Goal: Task Accomplishment & Management: Manage account settings

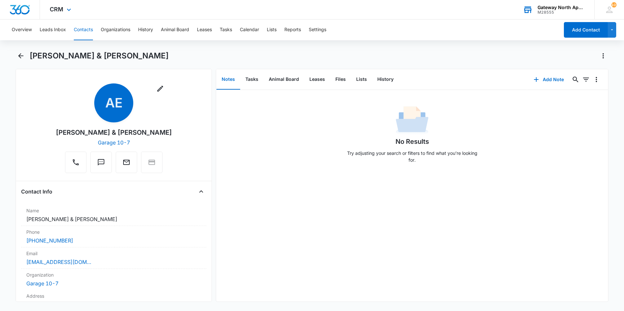
scroll to position [942, 0]
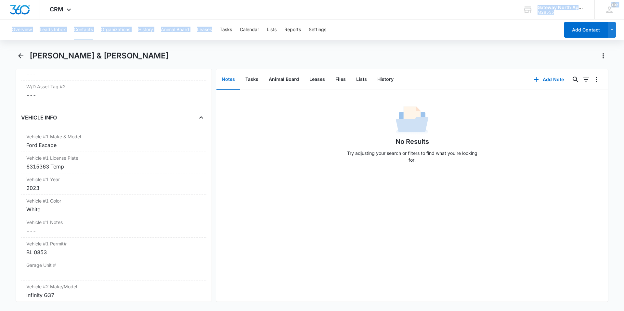
click at [238, 25] on div "CRM Apps Reputation Websites Forms CRM Email Social Content Ads Intelligence Fi…" at bounding box center [312, 155] width 624 height 310
drag, startPoint x: 476, startPoint y: 55, endPoint x: 536, endPoint y: 55, distance: 60.1
click at [476, 55] on div "[PERSON_NAME] & [PERSON_NAME]" at bounding box center [319, 56] width 579 height 10
click at [26, 54] on div "Alexis Elkins & Cameron Barnett" at bounding box center [312, 60] width 593 height 18
click at [21, 54] on icon "Back" at bounding box center [21, 56] width 8 height 8
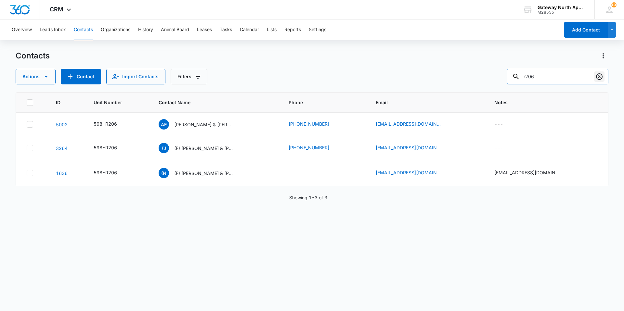
click at [601, 78] on icon "Clear" at bounding box center [599, 77] width 8 height 8
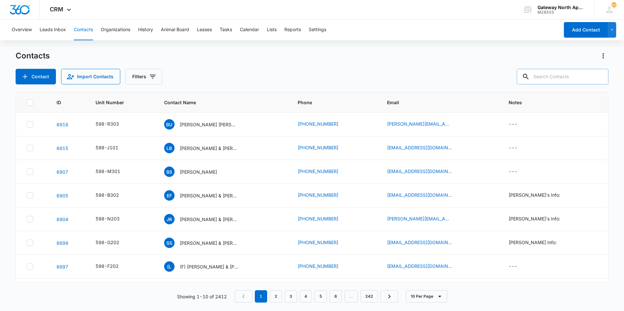
click at [569, 79] on input "text" at bounding box center [563, 77] width 92 height 16
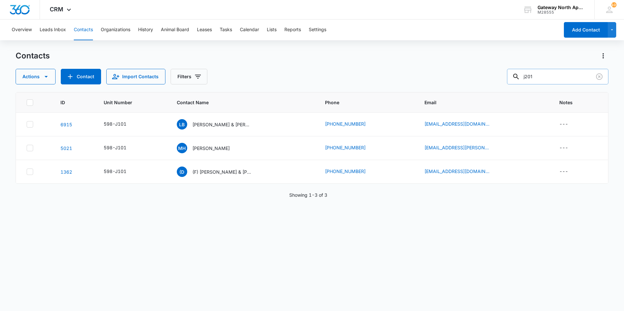
type input "j201"
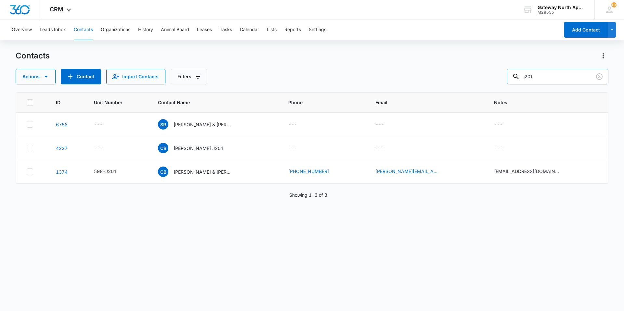
click at [571, 74] on input "j201" at bounding box center [557, 77] width 101 height 16
click at [579, 75] on input "j201" at bounding box center [557, 77] width 101 height 16
click at [580, 79] on input "j201" at bounding box center [557, 77] width 101 height 16
click at [216, 172] on p "Cheryl Bennett & Stefan Rutkowski" at bounding box center [202, 172] width 58 height 7
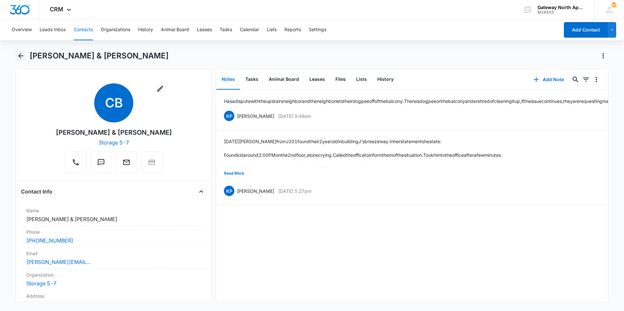
click at [19, 56] on icon "Back" at bounding box center [20, 55] width 5 height 5
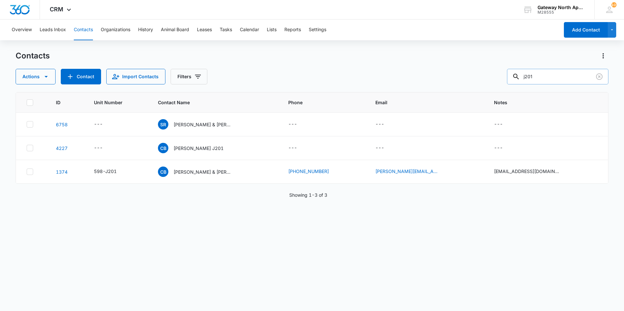
click at [560, 79] on input "j201" at bounding box center [557, 77] width 101 height 16
click at [548, 71] on input "j201" at bounding box center [557, 77] width 101 height 16
click at [558, 75] on input "j201" at bounding box center [557, 77] width 101 height 16
click at [547, 75] on input "j201" at bounding box center [557, 77] width 101 height 16
type input "j"
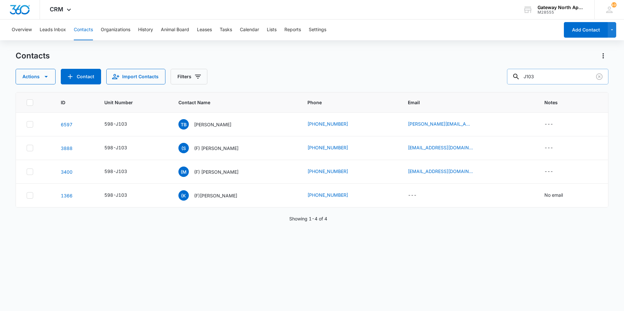
click at [545, 77] on input "J103" at bounding box center [557, 77] width 101 height 16
type input "J101"
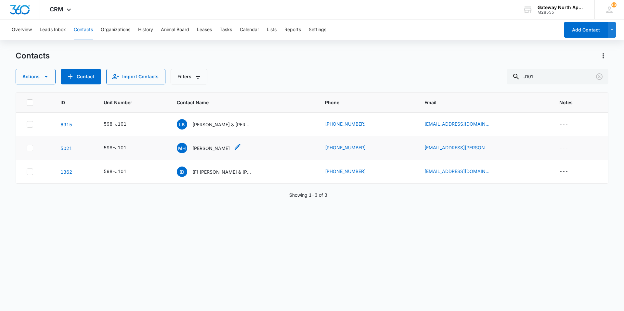
click at [217, 146] on p "Madison Hjelmeland" at bounding box center [210, 148] width 37 height 7
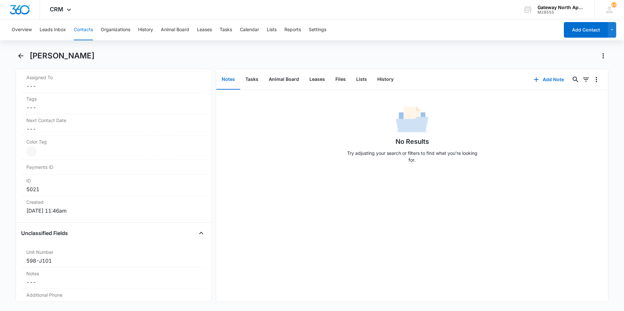
scroll to position [357, 0]
click at [22, 55] on icon "Back" at bounding box center [21, 56] width 8 height 8
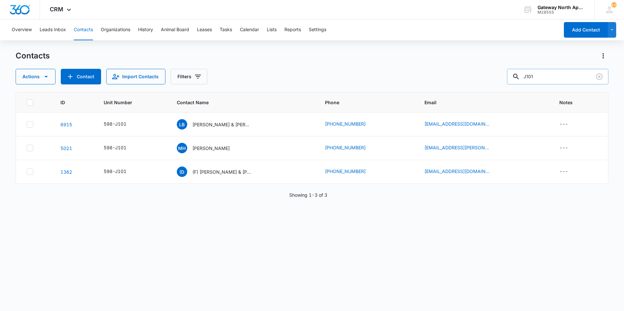
click at [548, 76] on input "J101" at bounding box center [557, 77] width 101 height 16
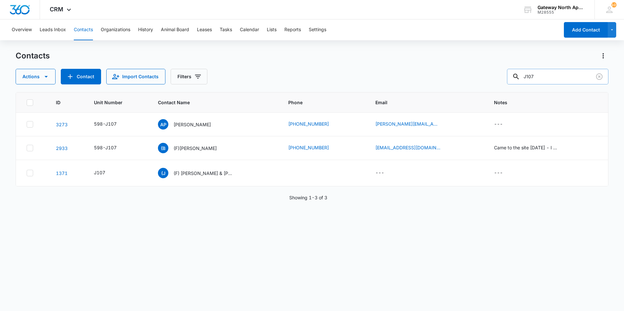
click at [556, 70] on input "J107" at bounding box center [557, 77] width 101 height 16
type input "J202"
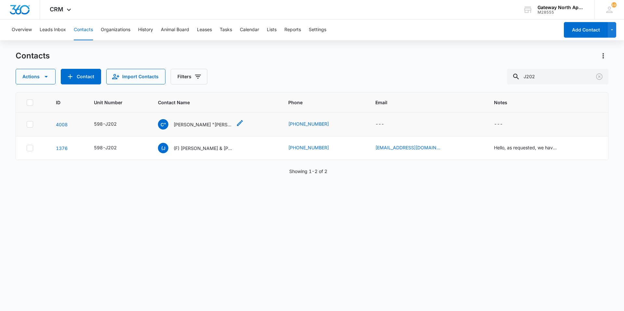
click at [200, 123] on p "Christine "Tina" Laganosky" at bounding box center [202, 124] width 58 height 7
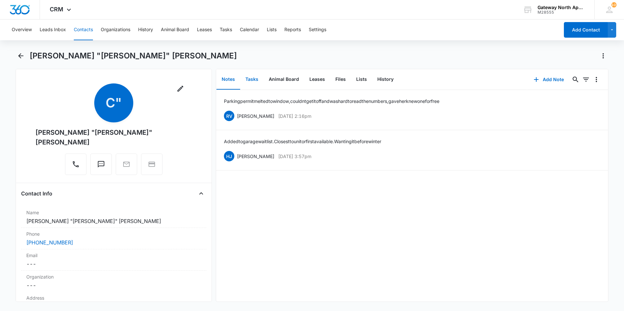
click at [250, 78] on button "Tasks" at bounding box center [251, 80] width 23 height 20
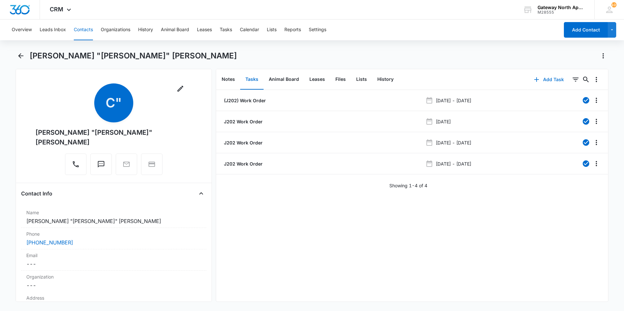
click at [544, 79] on button "Add Task" at bounding box center [548, 80] width 43 height 16
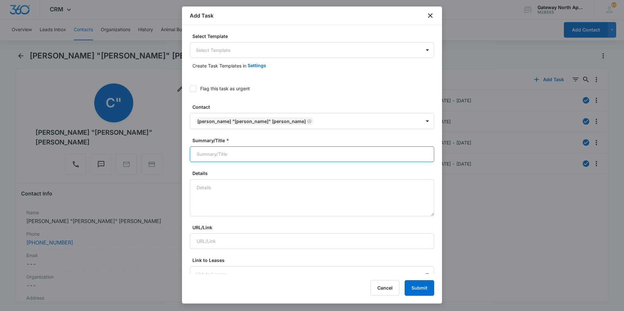
click at [262, 156] on input "Summary/Title *" at bounding box center [312, 155] width 244 height 16
click at [249, 194] on textarea "Details" at bounding box center [312, 197] width 244 height 37
click at [238, 156] on input "598-J202" at bounding box center [312, 155] width 244 height 16
type input "598-J202 Work Order"
click at [252, 186] on textarea "Details" at bounding box center [312, 197] width 244 height 37
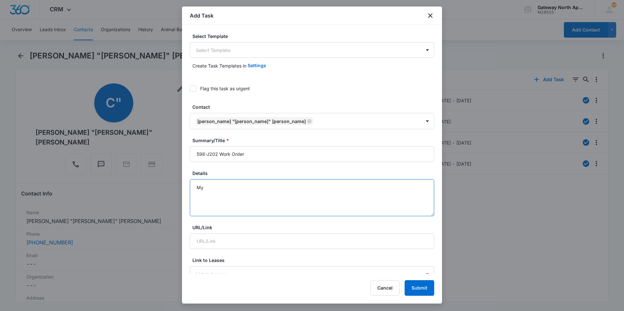
type textarea "M"
click at [371, 188] on textarea "Kitchen sink is clogged; the disposal side is clogged both sides fill up with w…" at bounding box center [312, 197] width 244 height 37
click at [249, 187] on textarea "Kitchen sink is clogged; the disposal side is clogged both sides fill up with w…" at bounding box center [312, 197] width 244 height 37
click at [305, 188] on textarea "Kitchen sink is clogged; when running the disposal side is clogged both sides f…" at bounding box center [312, 197] width 244 height 37
click at [306, 187] on textarea "Kitchen sink is clogged; when running the disposal side is clogged both sides f…" at bounding box center [312, 197] width 244 height 37
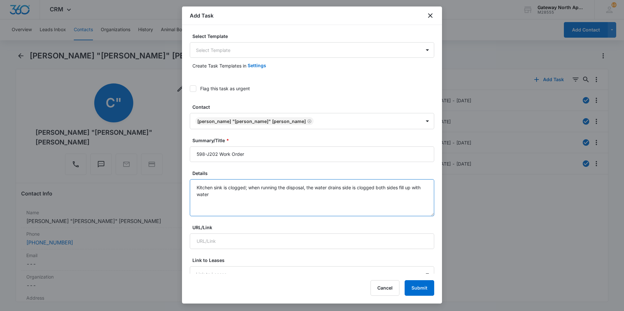
click at [220, 195] on textarea "Kitchen sink is clogged; when running the disposal, the water drains side is cl…" at bounding box center [312, 197] width 244 height 37
click at [342, 187] on textarea "Kitchen sink is clogged; when running the disposal, the water drains side is cl…" at bounding box center [312, 197] width 244 height 37
click at [348, 188] on textarea "Kitchen sink is clogged; when running the disposal, the water drains. side is c…" at bounding box center [312, 197] width 244 height 37
click at [204, 194] on textarea "Kitchen sink is clogged; when running the disposal, the water drains. Once the …" at bounding box center [312, 197] width 244 height 37
click at [293, 193] on textarea "Kitchen sink is clogged; when running the disposal, the water drains. Once the …" at bounding box center [312, 197] width 244 height 37
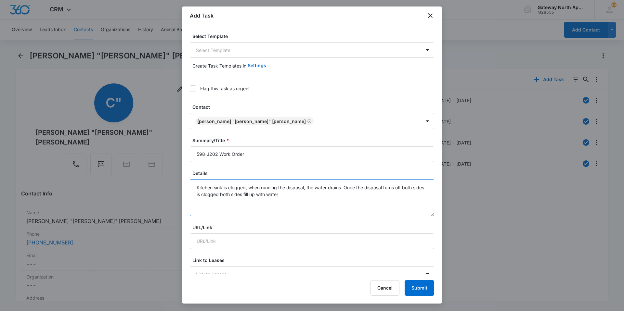
drag, startPoint x: 255, startPoint y: 194, endPoint x: 210, endPoint y: 199, distance: 45.1
click at [210, 199] on textarea "Kitchen sink is clogged; when running the disposal, the water drains. Once the …" at bounding box center [312, 197] width 244 height 37
click at [246, 195] on textarea "Kitchen sink is clogged; when running the disposal, the water drains. Once the …" at bounding box center [312, 197] width 244 height 37
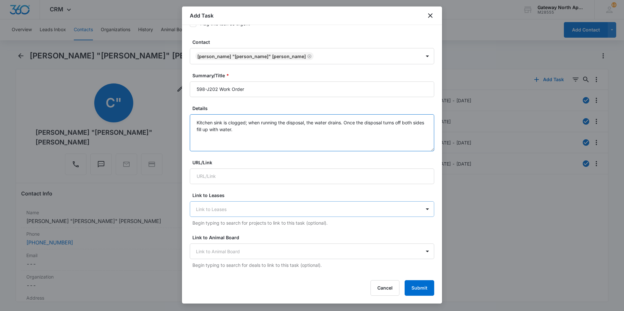
scroll to position [130, 0]
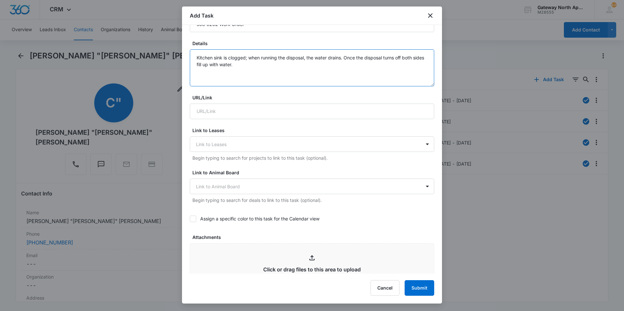
type textarea "Kitchen sink is clogged; when running the disposal, the water drains. Once the …"
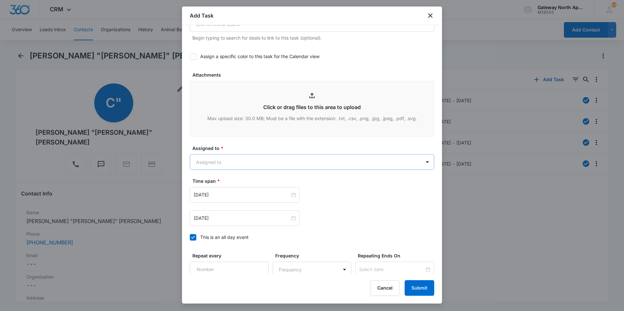
scroll to position [351, 0]
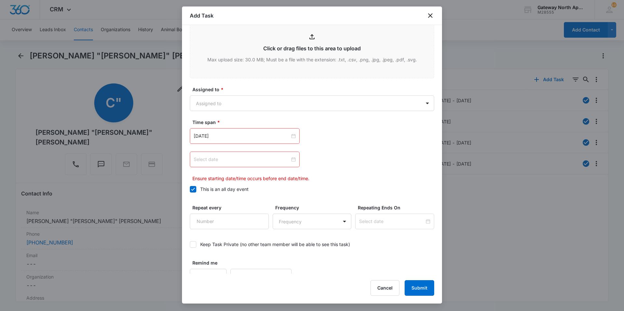
click at [290, 161] on div at bounding box center [245, 159] width 102 height 7
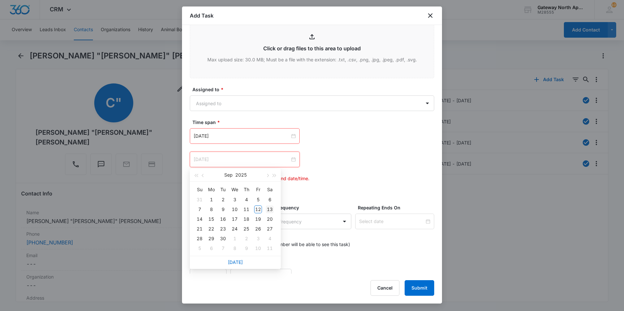
click at [269, 211] on div "13" at bounding box center [270, 210] width 8 height 8
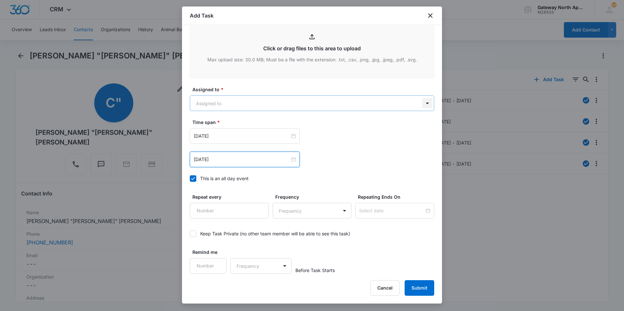
click at [427, 105] on body "CRM Apps Reputation Websites Forms CRM Email Social Content Ads Intelligence Fi…" at bounding box center [312, 155] width 624 height 311
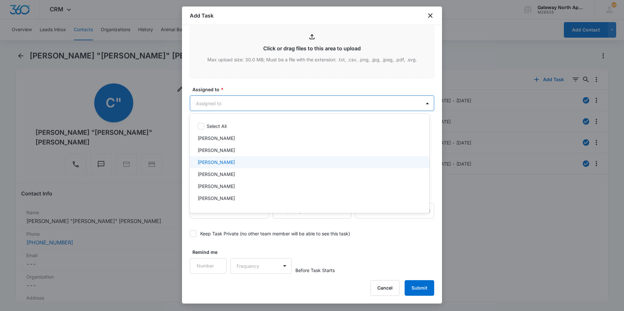
click at [306, 163] on div "Derek Stellway" at bounding box center [309, 162] width 223 height 7
click at [388, 255] on div at bounding box center [312, 155] width 624 height 311
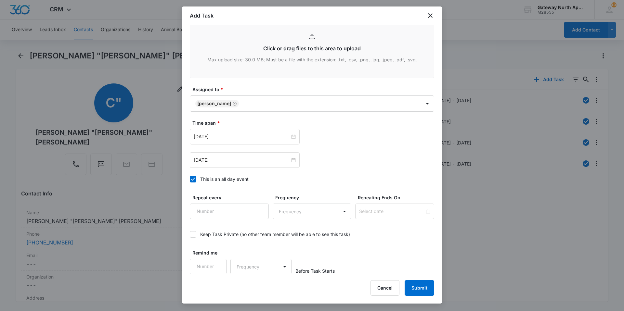
scroll to position [352, 0]
click at [294, 160] on div "Sep 13, 2025" at bounding box center [245, 160] width 110 height 16
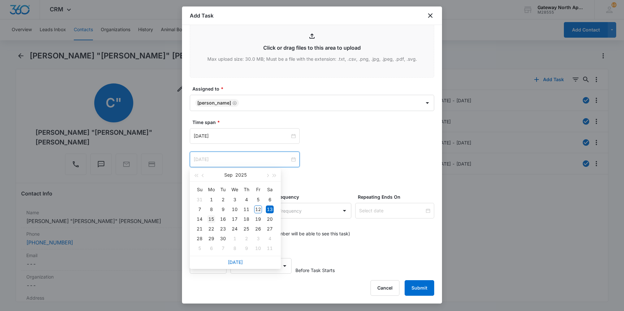
type input "Sep 15, 2025"
click at [213, 219] on div "15" at bounding box center [211, 219] width 8 height 8
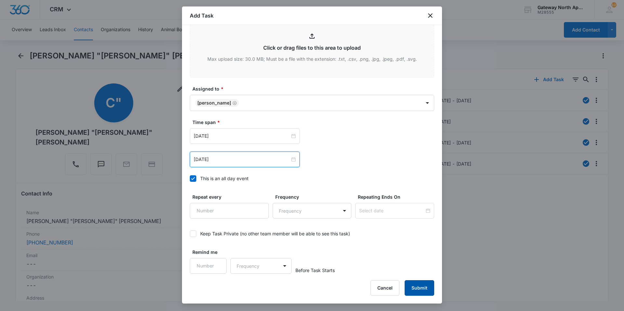
click at [414, 285] on button "Submit" at bounding box center [419, 288] width 30 height 16
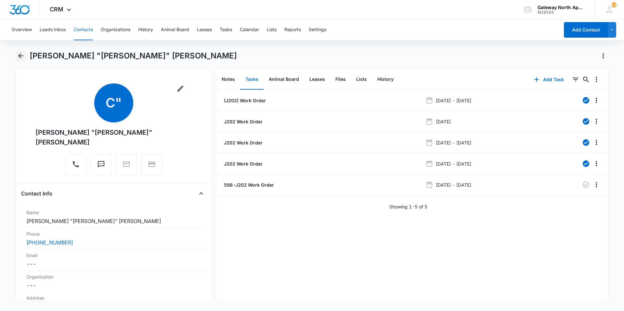
click at [22, 52] on icon "Back" at bounding box center [21, 56] width 8 height 8
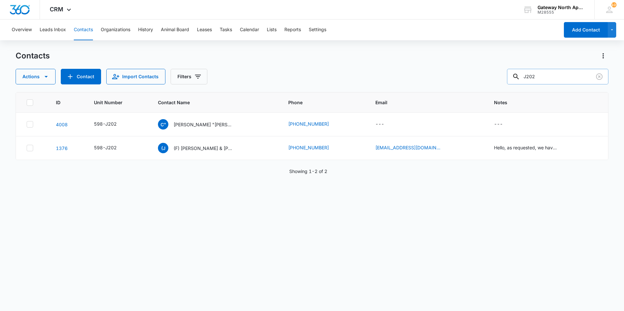
drag, startPoint x: 546, startPoint y: 73, endPoint x: 553, endPoint y: 74, distance: 6.8
click at [547, 73] on input "J202" at bounding box center [557, 77] width 101 height 16
click at [597, 74] on icon "Clear" at bounding box center [599, 76] width 6 height 6
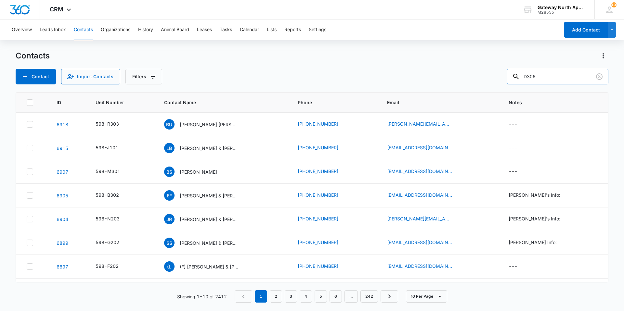
type input "D306"
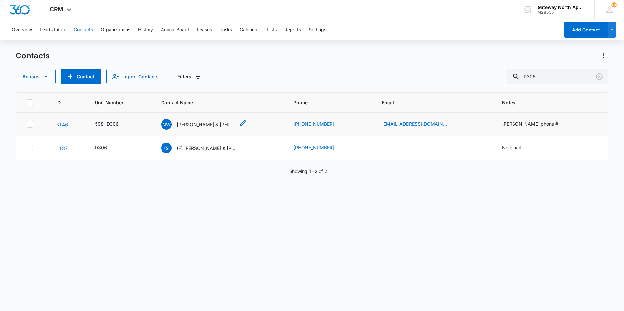
click at [209, 124] on p "[PERSON_NAME] & [PERSON_NAME]" at bounding box center [206, 124] width 58 height 7
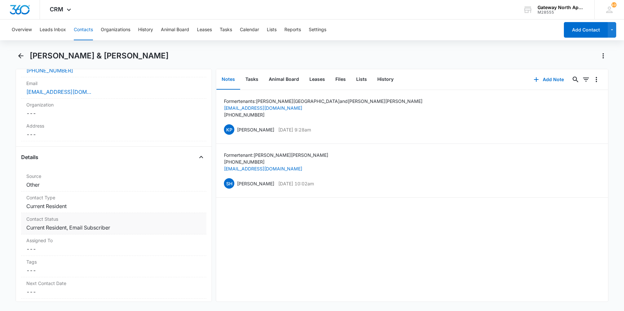
scroll to position [227, 0]
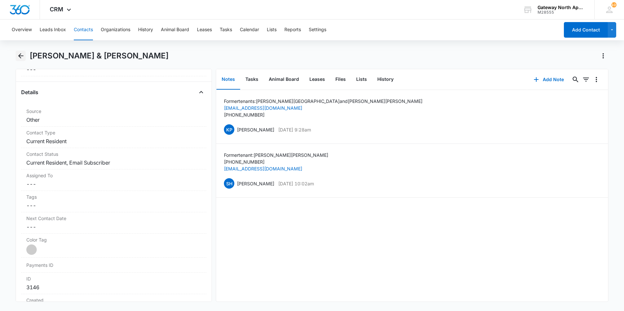
click at [21, 55] on icon "Back" at bounding box center [21, 56] width 8 height 8
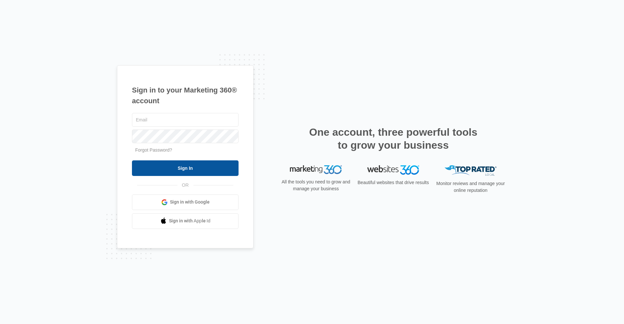
type input "gwlease2@vintage-corp.com"
click at [171, 164] on input "Sign In" at bounding box center [185, 168] width 107 height 16
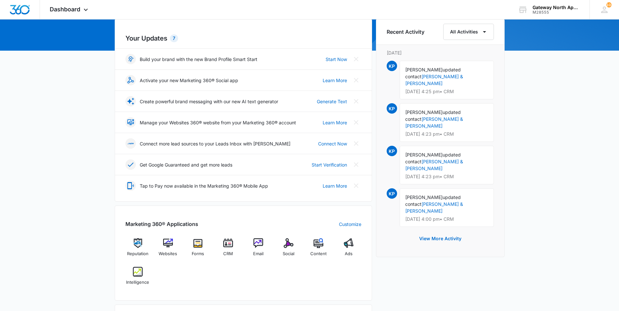
scroll to position [162, 0]
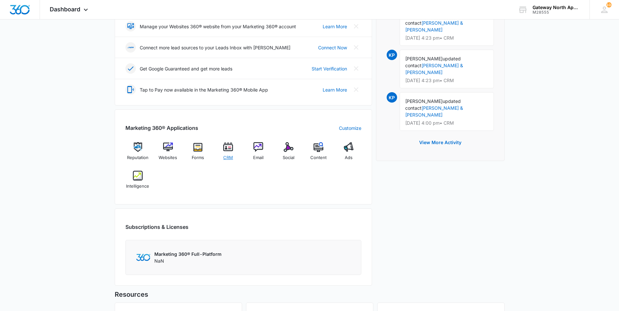
click at [227, 151] on img at bounding box center [228, 147] width 10 height 10
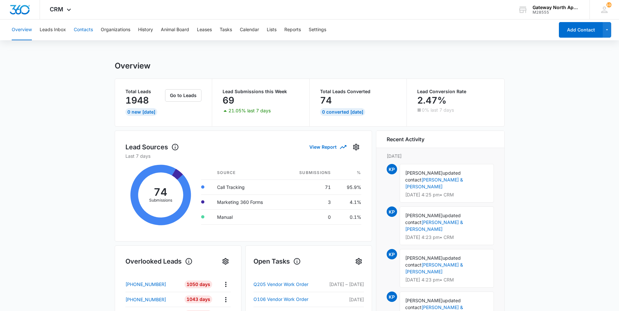
click at [85, 31] on button "Contacts" at bounding box center [83, 29] width 19 height 21
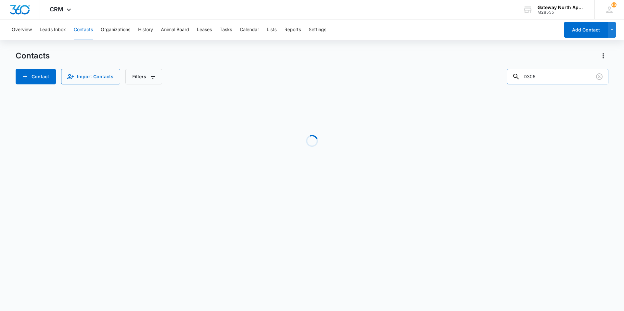
click at [565, 77] on input "D306" at bounding box center [557, 77] width 101 height 16
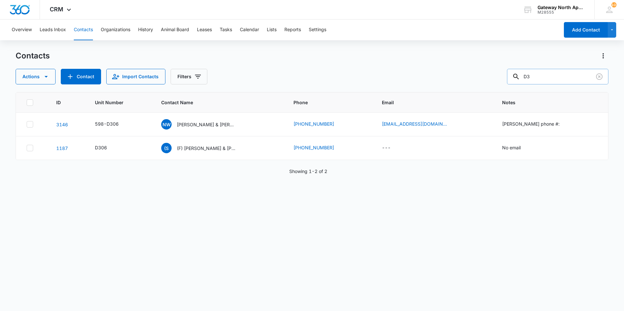
type input "D"
type input "A201"
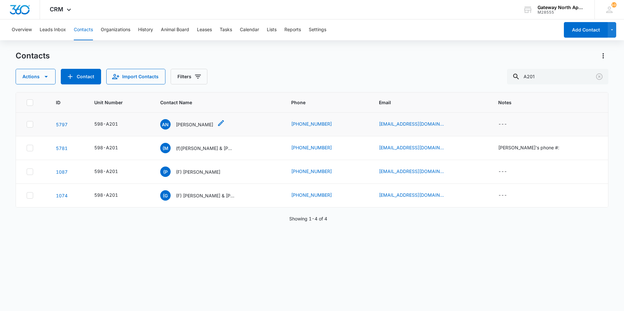
click at [198, 124] on p "[PERSON_NAME]" at bounding box center [194, 124] width 37 height 7
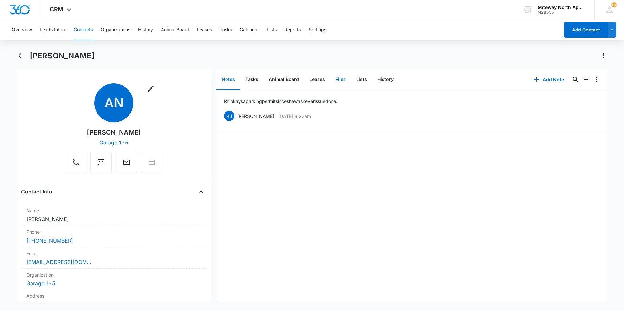
click at [332, 78] on button "Files" at bounding box center [340, 80] width 21 height 20
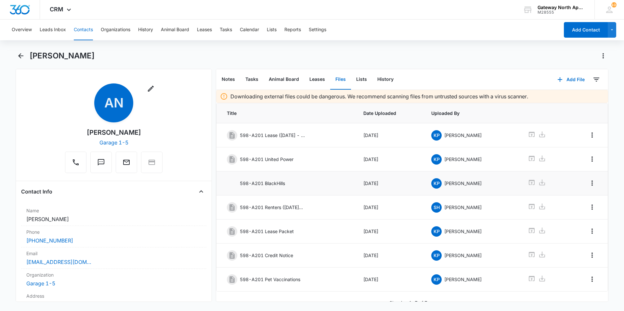
scroll to position [9, 0]
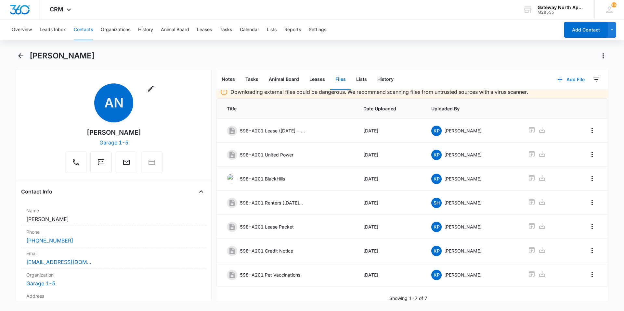
click at [572, 78] on button "Add File" at bounding box center [571, 80] width 40 height 16
click at [558, 98] on div "Upload Files" at bounding box center [562, 100] width 26 height 5
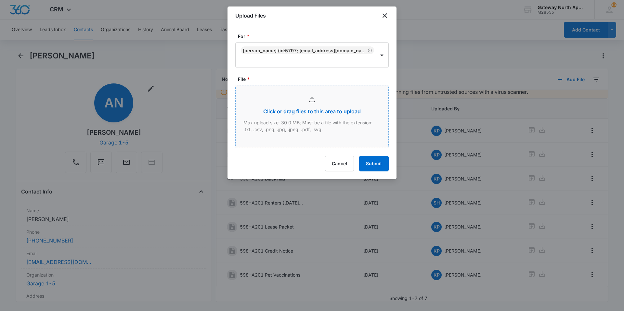
type input "C:\fakepath\Renewal A201_09122025155055.pdf"
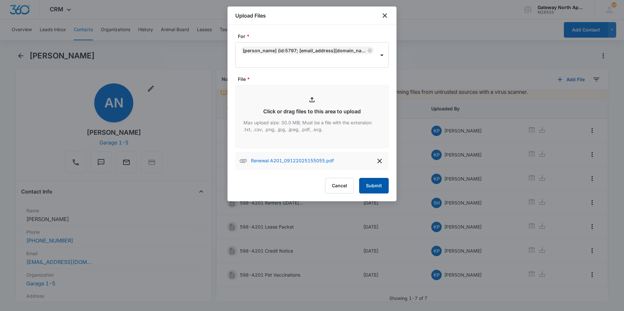
click at [383, 186] on button "Submit" at bounding box center [374, 186] width 30 height 16
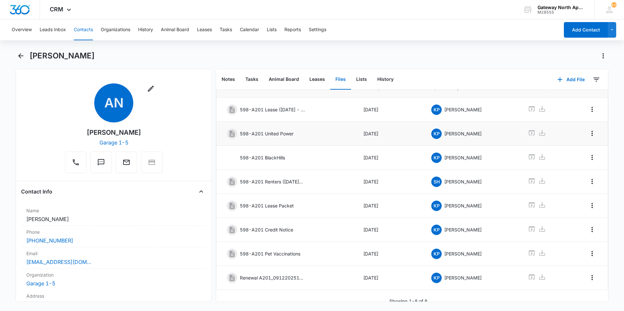
scroll to position [33, 0]
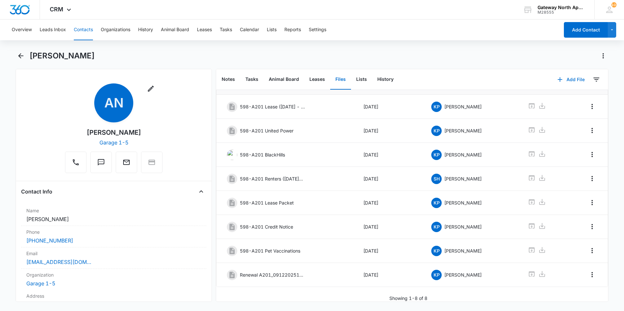
click at [557, 79] on icon "button" at bounding box center [559, 79] width 5 height 5
click at [551, 100] on div "Upload Files" at bounding box center [562, 100] width 26 height 5
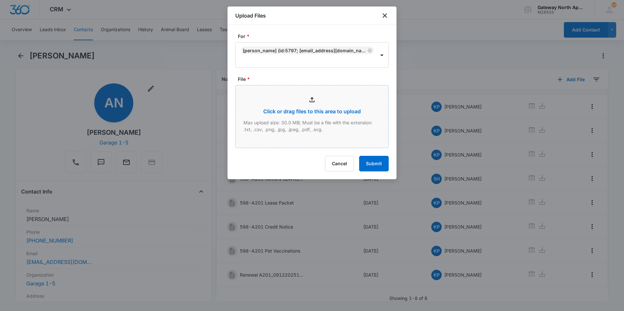
type input "C:\fakepath\Renewal A201_09122025155205.pdf"
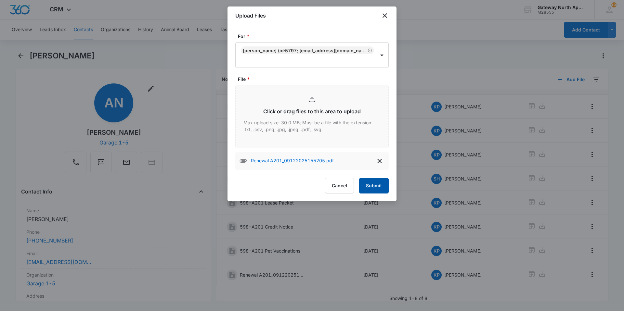
click at [376, 182] on button "Submit" at bounding box center [374, 186] width 30 height 16
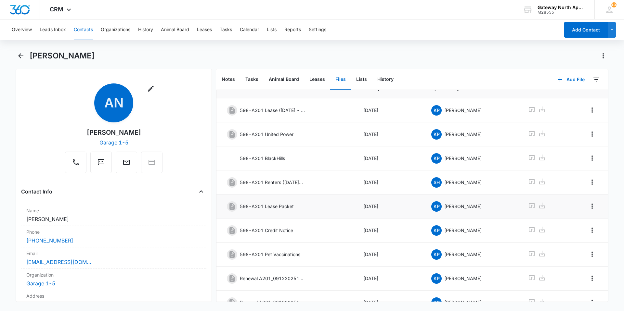
scroll to position [57, 0]
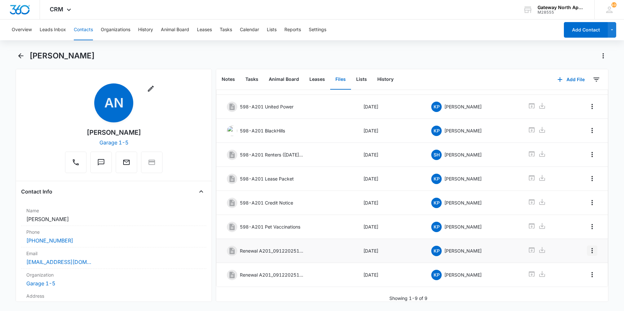
click at [588, 247] on icon "Overflow Menu" at bounding box center [592, 251] width 8 height 8
click at [567, 260] on button "Edit" at bounding box center [573, 264] width 37 height 10
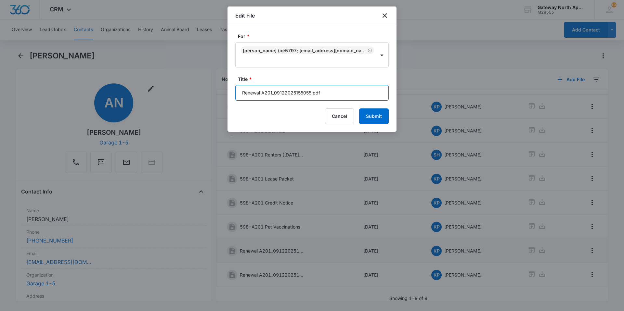
click at [324, 92] on input "Renewal A201_09122025155055.pdf" at bounding box center [311, 93] width 153 height 16
type input "R"
type input "598-A201 Renewal [DATE]-[DATE]"
click at [375, 114] on button "Submit" at bounding box center [374, 117] width 30 height 16
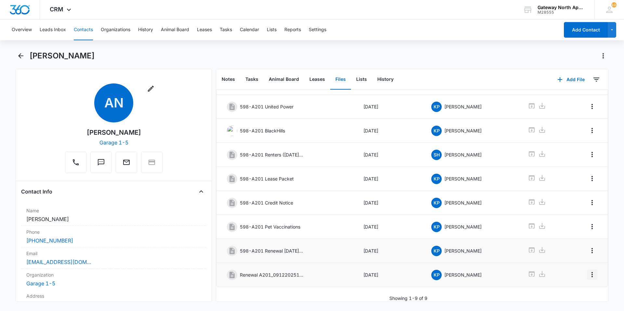
click at [588, 272] on icon "Overflow Menu" at bounding box center [592, 275] width 8 height 8
click at [576, 287] on div "Edit" at bounding box center [570, 288] width 14 height 5
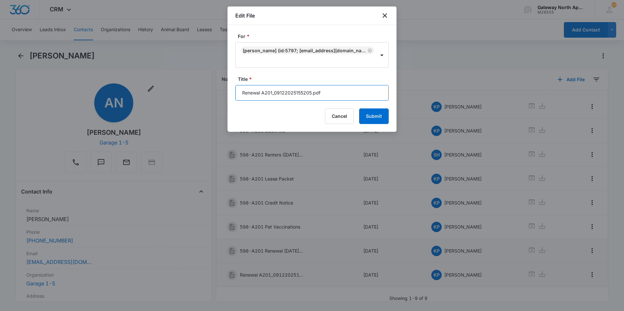
click at [343, 90] on input "Renewal A201_09122025155205.pdf" at bounding box center [311, 93] width 153 height 16
type input "R"
click at [263, 93] on input "598-A201 Vehicle Information" at bounding box center [311, 93] width 153 height 16
type input "598-A201 Updated Vehicle Information"
click at [380, 113] on button "Submit" at bounding box center [374, 117] width 30 height 16
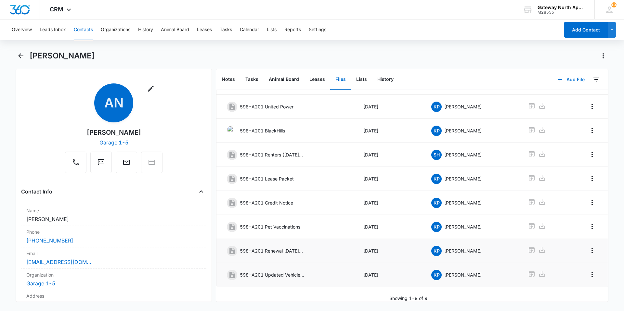
click at [569, 79] on button "Add File" at bounding box center [571, 80] width 40 height 16
click at [556, 100] on div "Upload Files" at bounding box center [562, 100] width 26 height 5
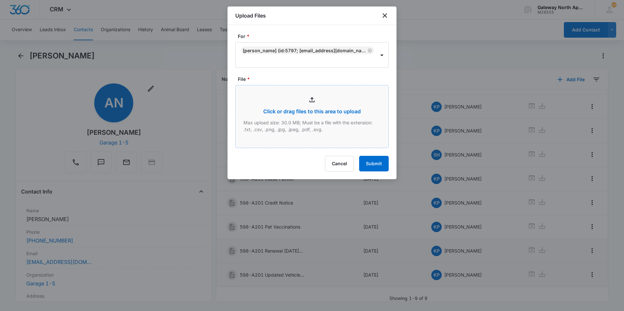
type input "C:\fakepath\[PERSON_NAME] Medical Summary Report.pdf"
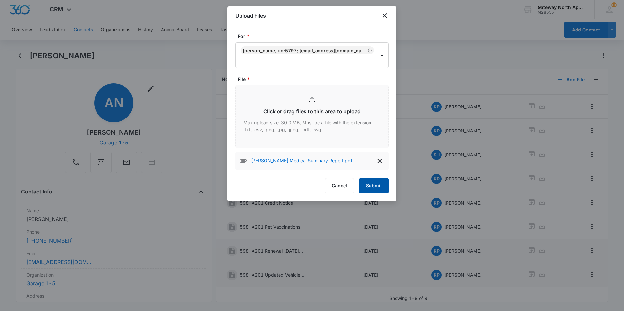
click at [372, 189] on button "Submit" at bounding box center [374, 186] width 30 height 16
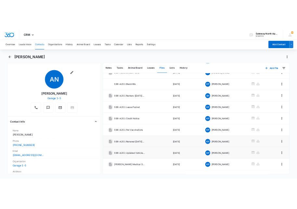
scroll to position [82, 0]
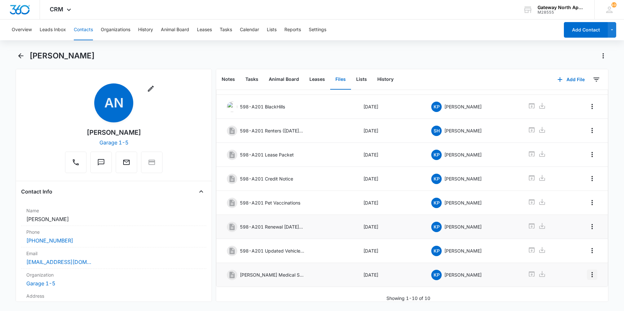
click at [589, 271] on icon "Overflow Menu" at bounding box center [592, 275] width 8 height 8
click at [573, 287] on div "Edit" at bounding box center [570, 288] width 14 height 5
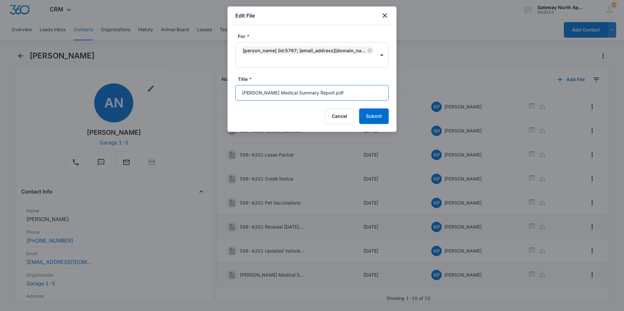
click at [344, 93] on input "[PERSON_NAME] Medical Summary Report.pdf" at bounding box center [311, 93] width 153 height 16
type input "A"
type input "598-A201 [MEDICAL_DATA] Vaccine Update"
click at [370, 114] on button "Submit" at bounding box center [374, 117] width 30 height 16
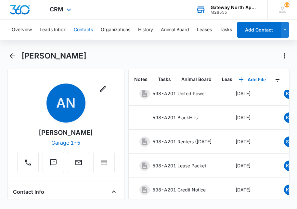
scroll to position [0, 0]
